Goal: Task Accomplishment & Management: Use online tool/utility

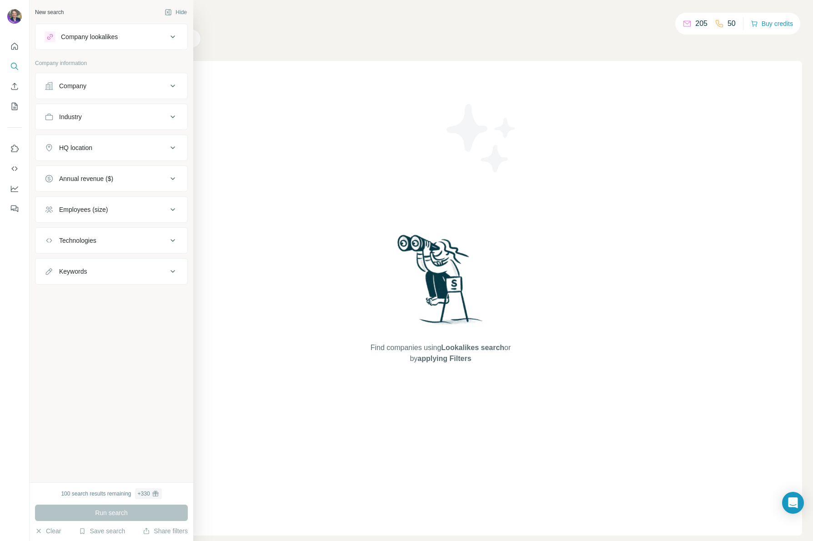
click at [75, 208] on div "Employees (size)" at bounding box center [83, 209] width 49 height 9
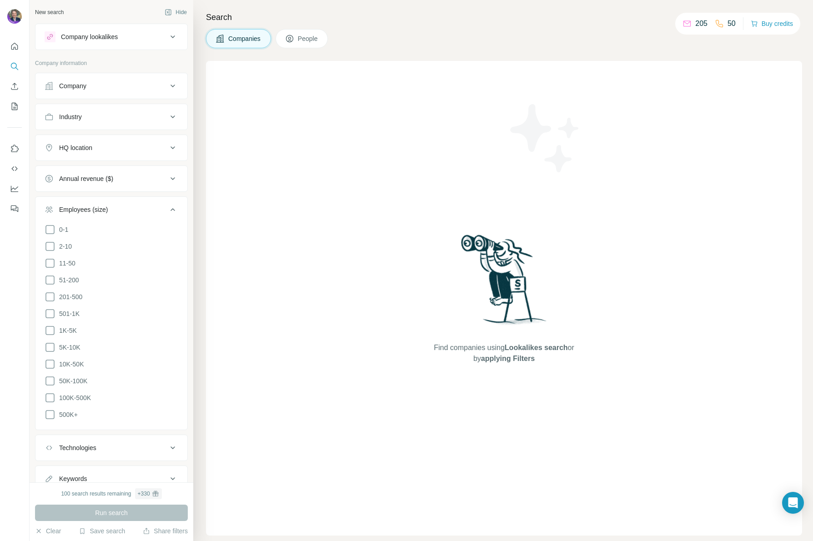
click at [75, 208] on div "Employees (size)" at bounding box center [83, 209] width 49 height 9
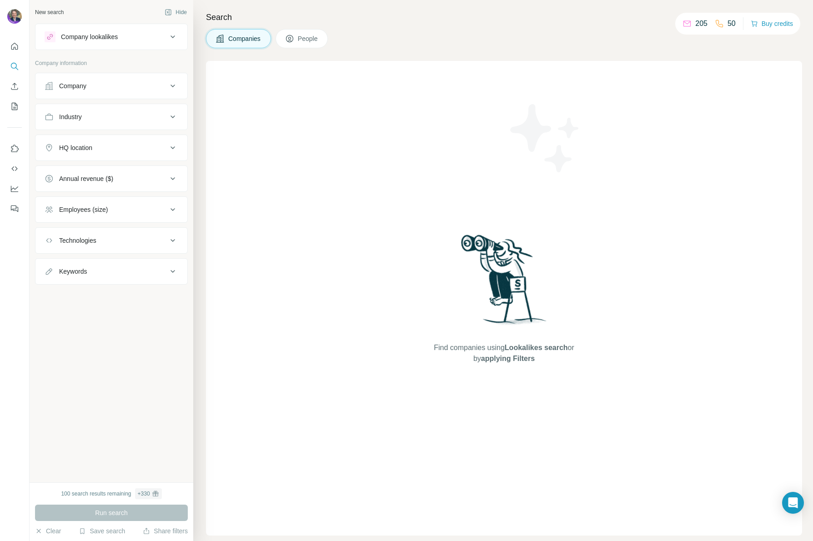
click at [310, 44] on button "People" at bounding box center [302, 38] width 53 height 19
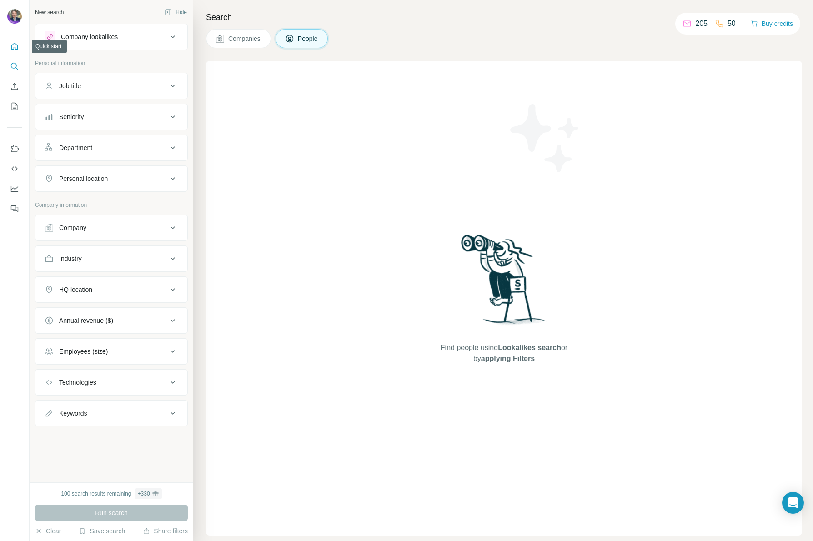
click at [13, 47] on icon "Quick start" at bounding box center [14, 46] width 9 height 9
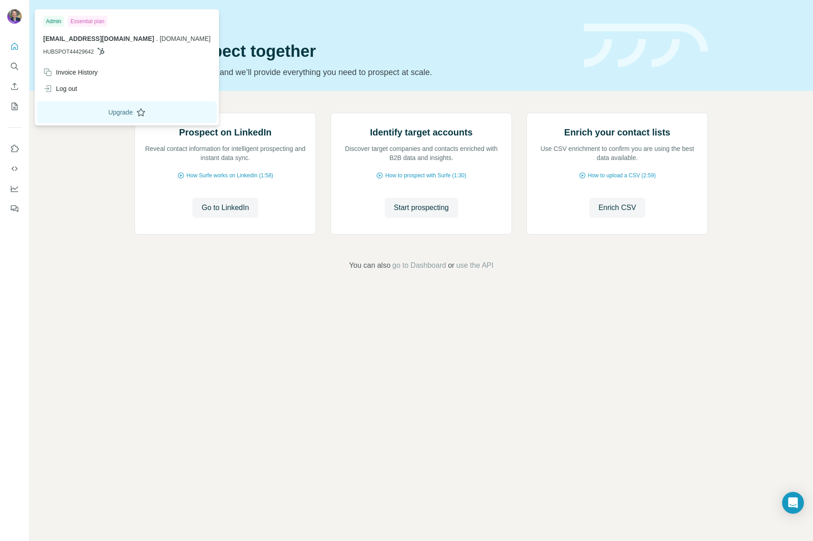
click at [96, 112] on button "Upgrade" at bounding box center [127, 112] width 180 height 22
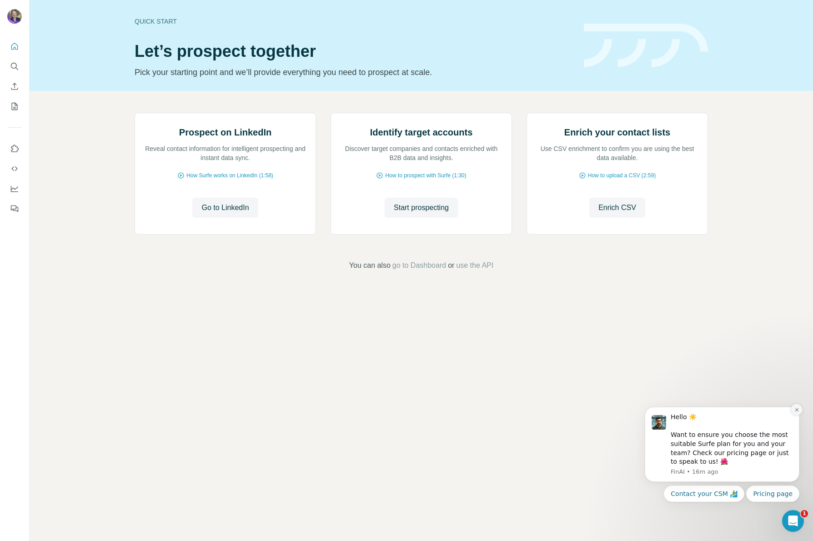
click at [796, 411] on icon "Dismiss notification" at bounding box center [796, 409] width 3 height 3
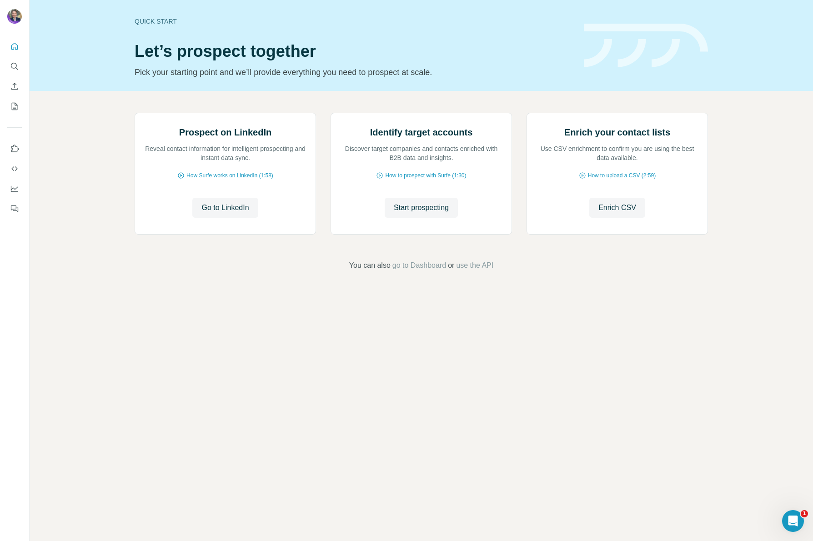
click at [790, 522] on icon "Open Intercom Messenger" at bounding box center [793, 521] width 15 height 15
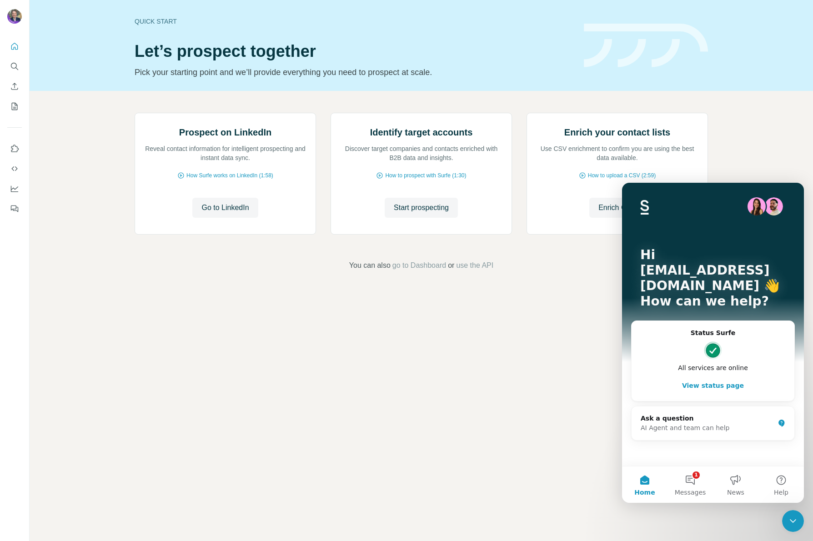
click at [547, 406] on div "Quick start Let’s prospect together Pick your starting point and we’ll provide …" at bounding box center [422, 270] width 784 height 541
click at [690, 478] on button "1 Messages" at bounding box center [690, 485] width 45 height 36
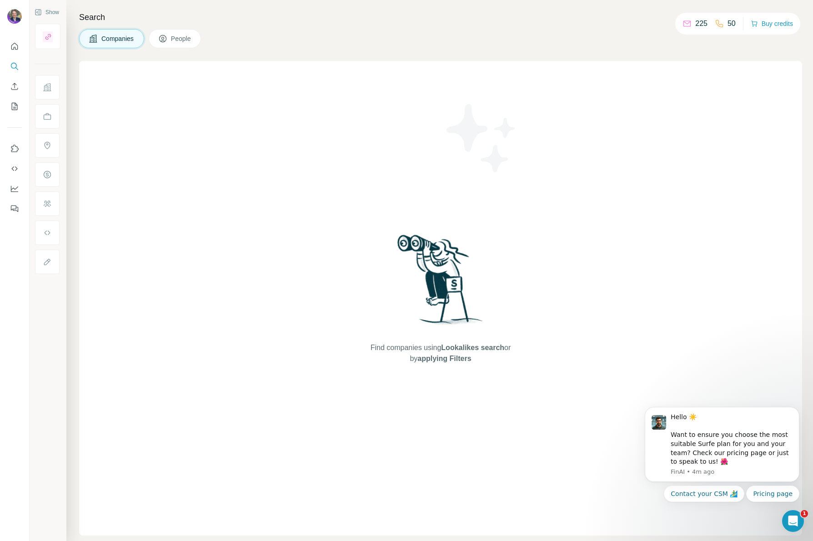
click at [616, 63] on div "Find companies using Lookalikes search or by applying Filters" at bounding box center [440, 298] width 723 height 475
